Goal: Transaction & Acquisition: Purchase product/service

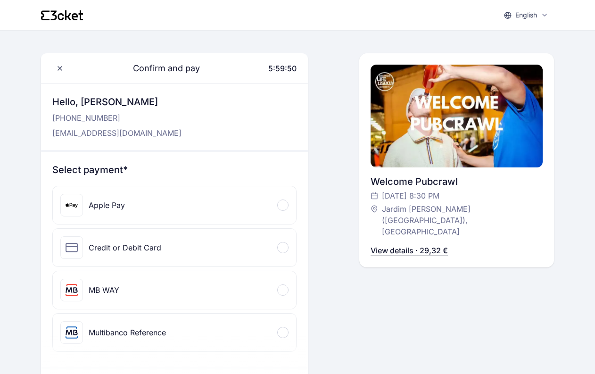
click at [282, 204] on span at bounding box center [283, 205] width 3 height 3
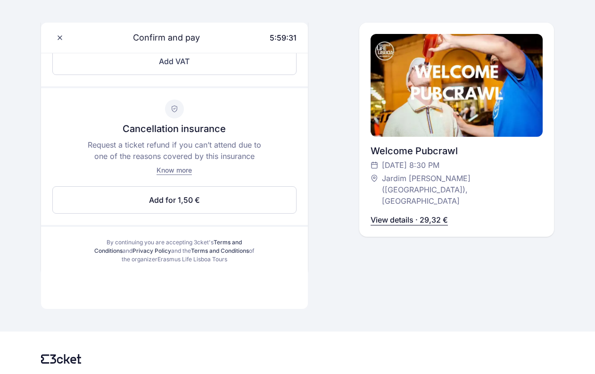
scroll to position [268, 0]
